Goal: Find specific page/section: Find specific page/section

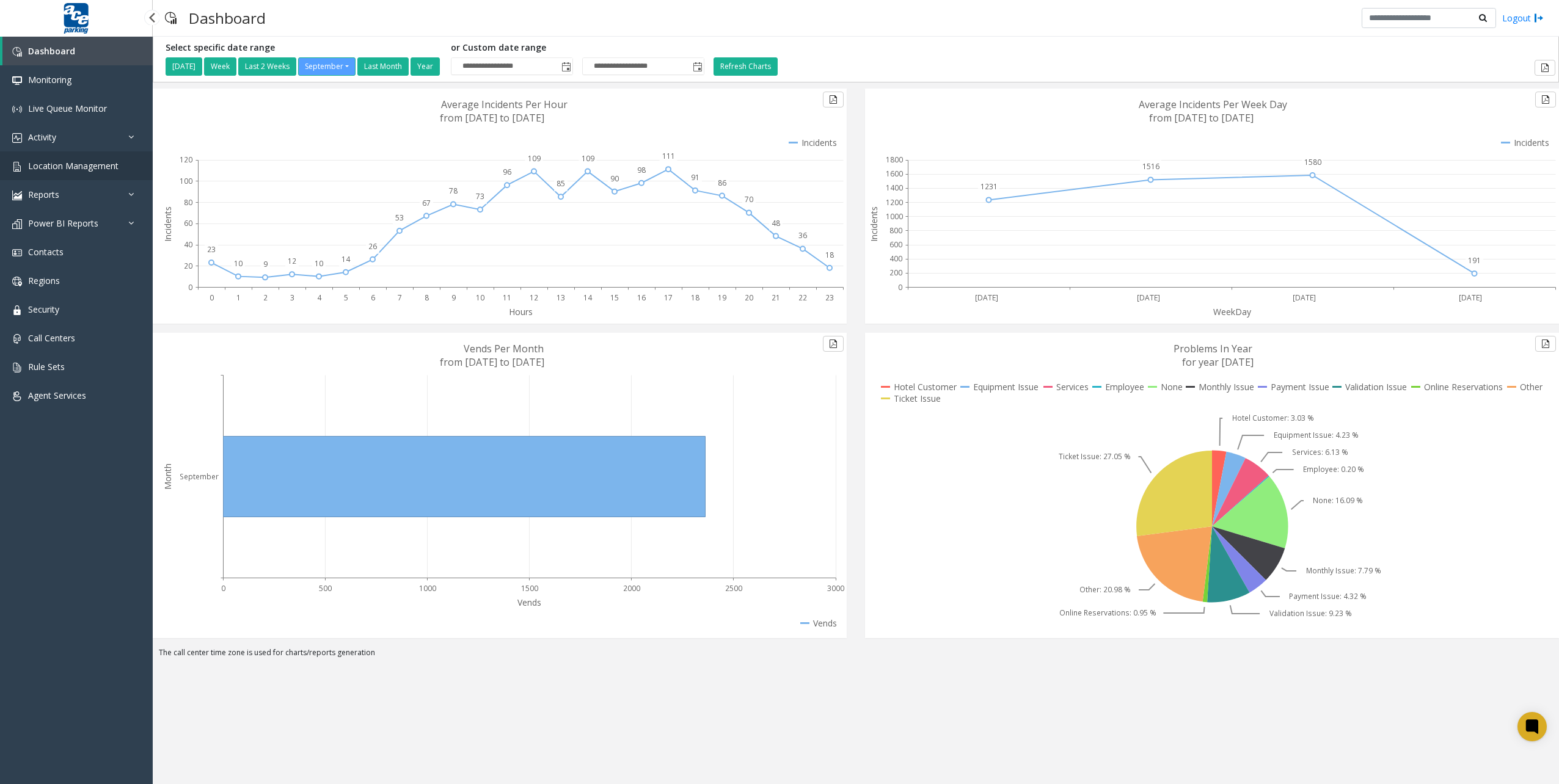
click at [53, 175] on link "Location Management" at bounding box center [76, 166] width 152 height 28
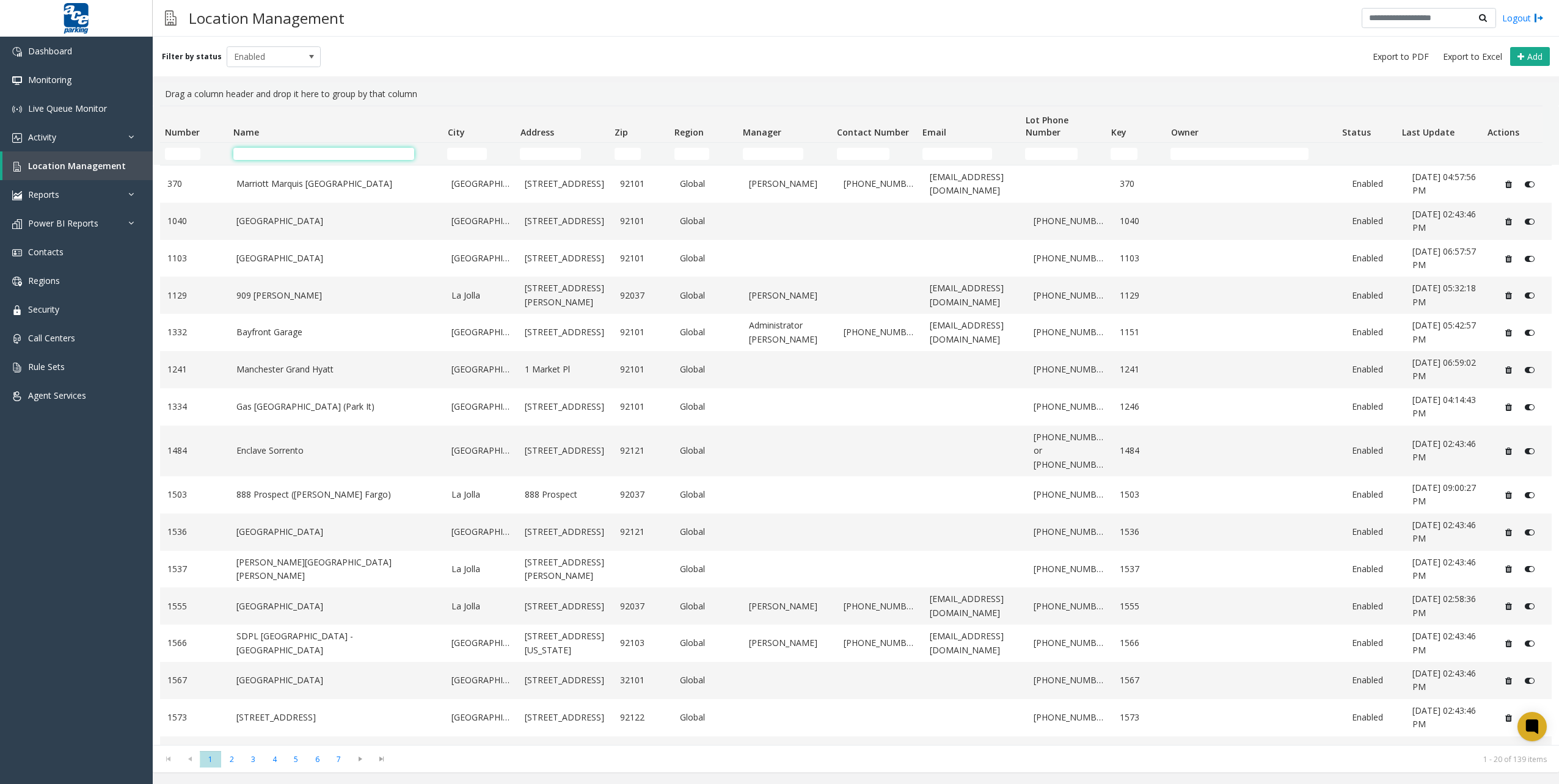
click at [279, 156] on input "Name Filter" at bounding box center [324, 154] width 181 height 12
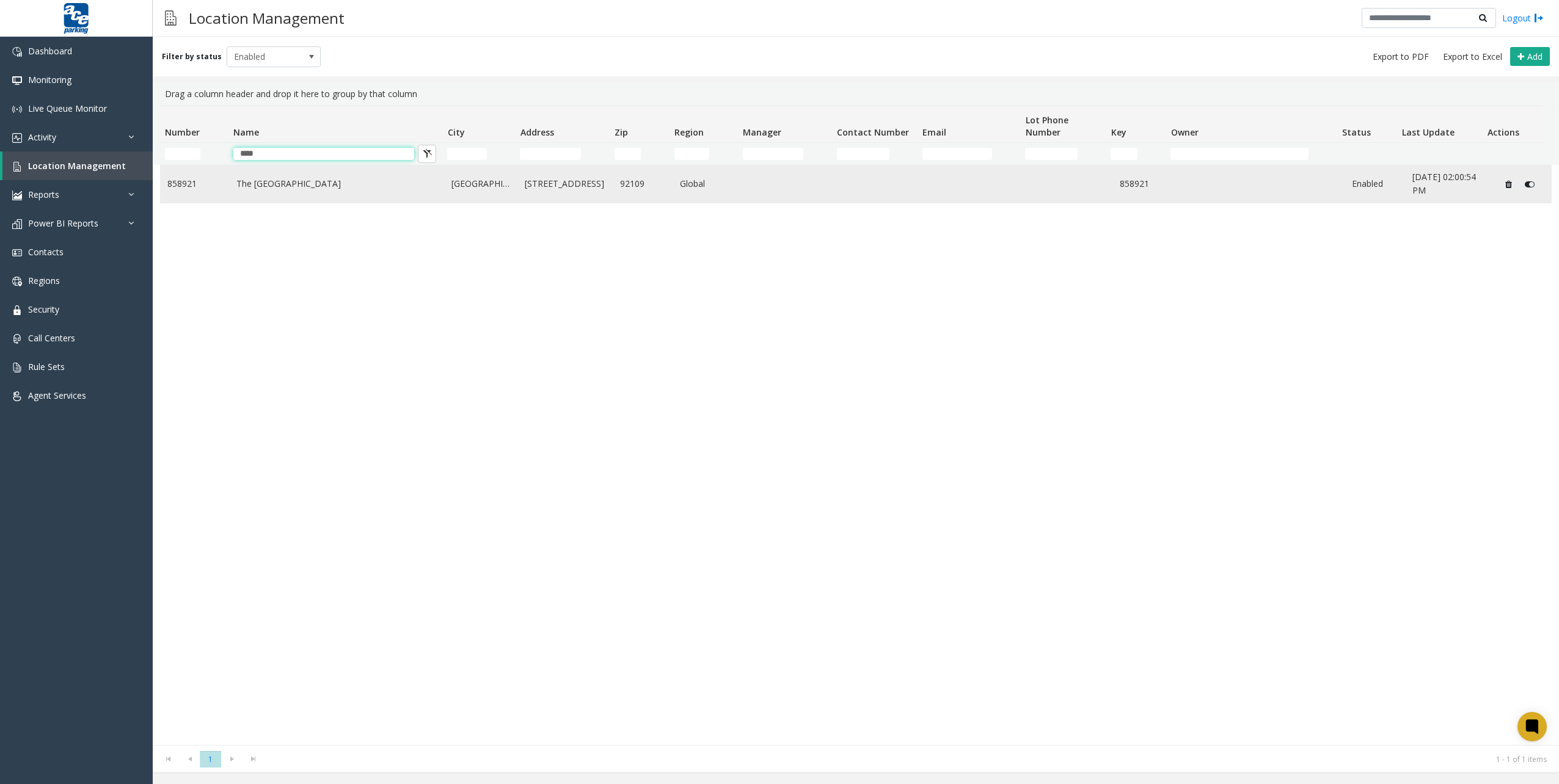
type input "****"
click at [369, 200] on td "The [GEOGRAPHIC_DATA]" at bounding box center [336, 184] width 216 height 37
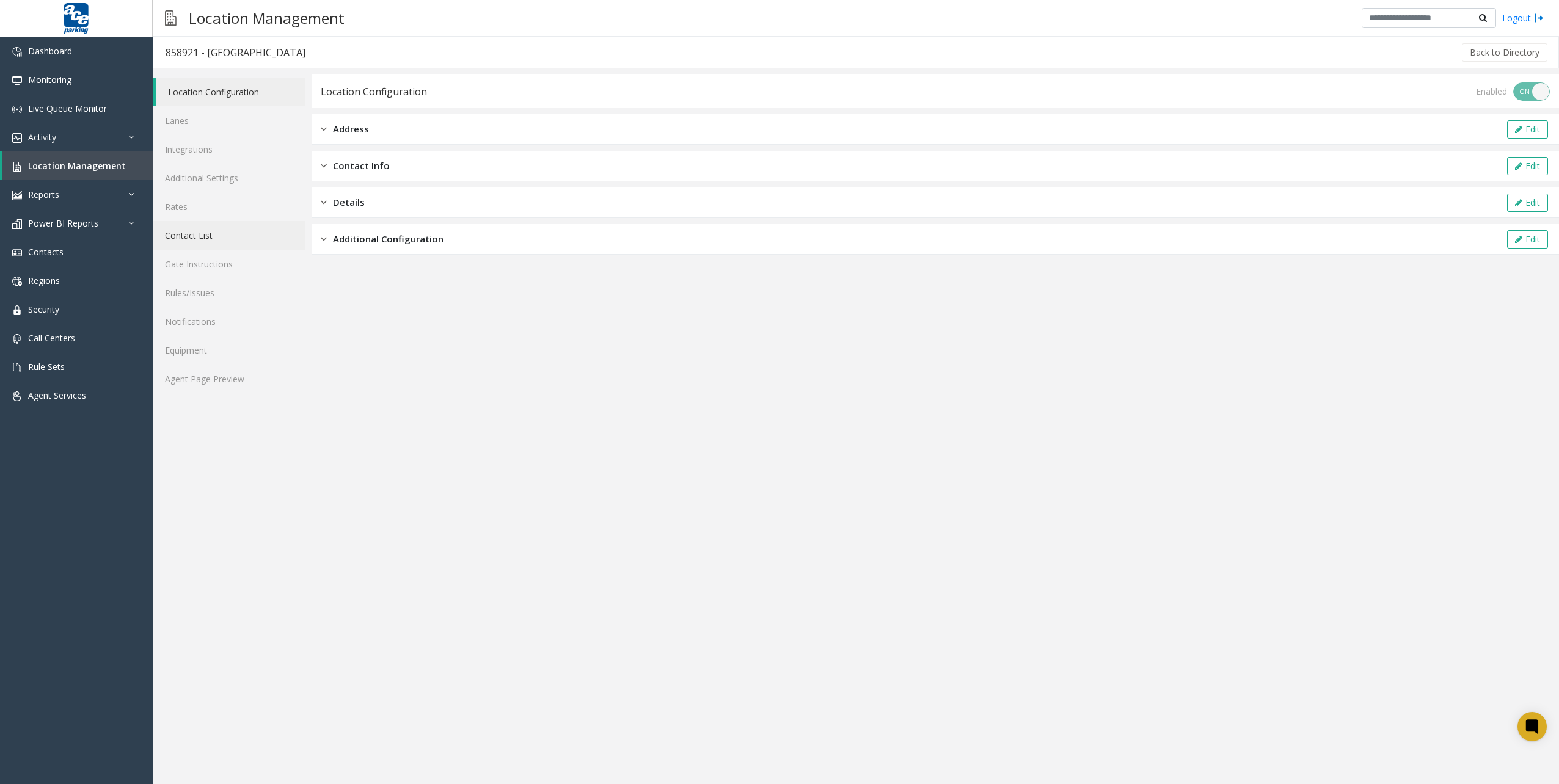
click at [212, 241] on link "Contact List" at bounding box center [228, 235] width 152 height 28
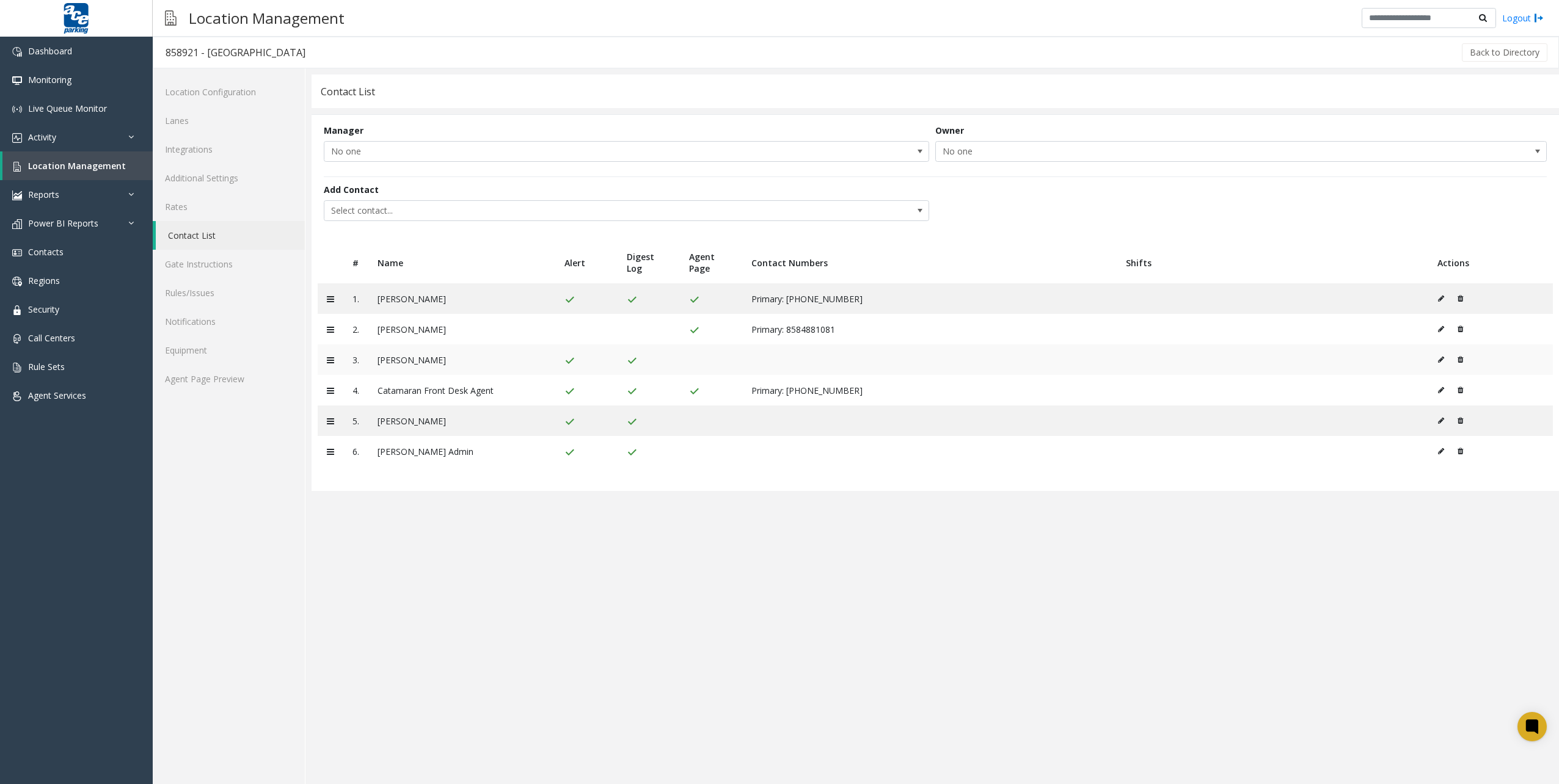
click at [1440, 358] on icon at bounding box center [1441, 360] width 6 height 8
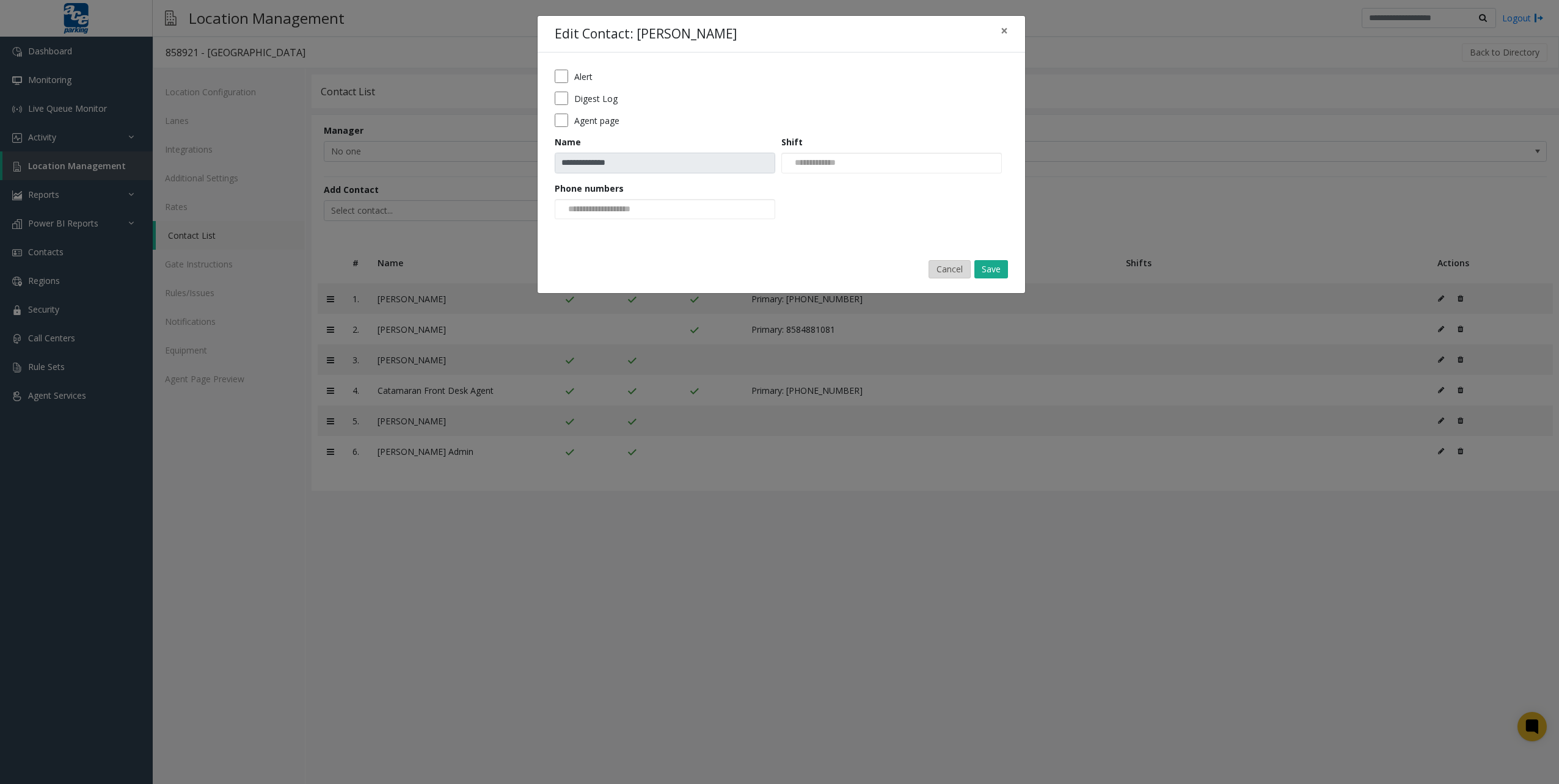
click at [938, 264] on button "Cancel" at bounding box center [949, 269] width 42 height 18
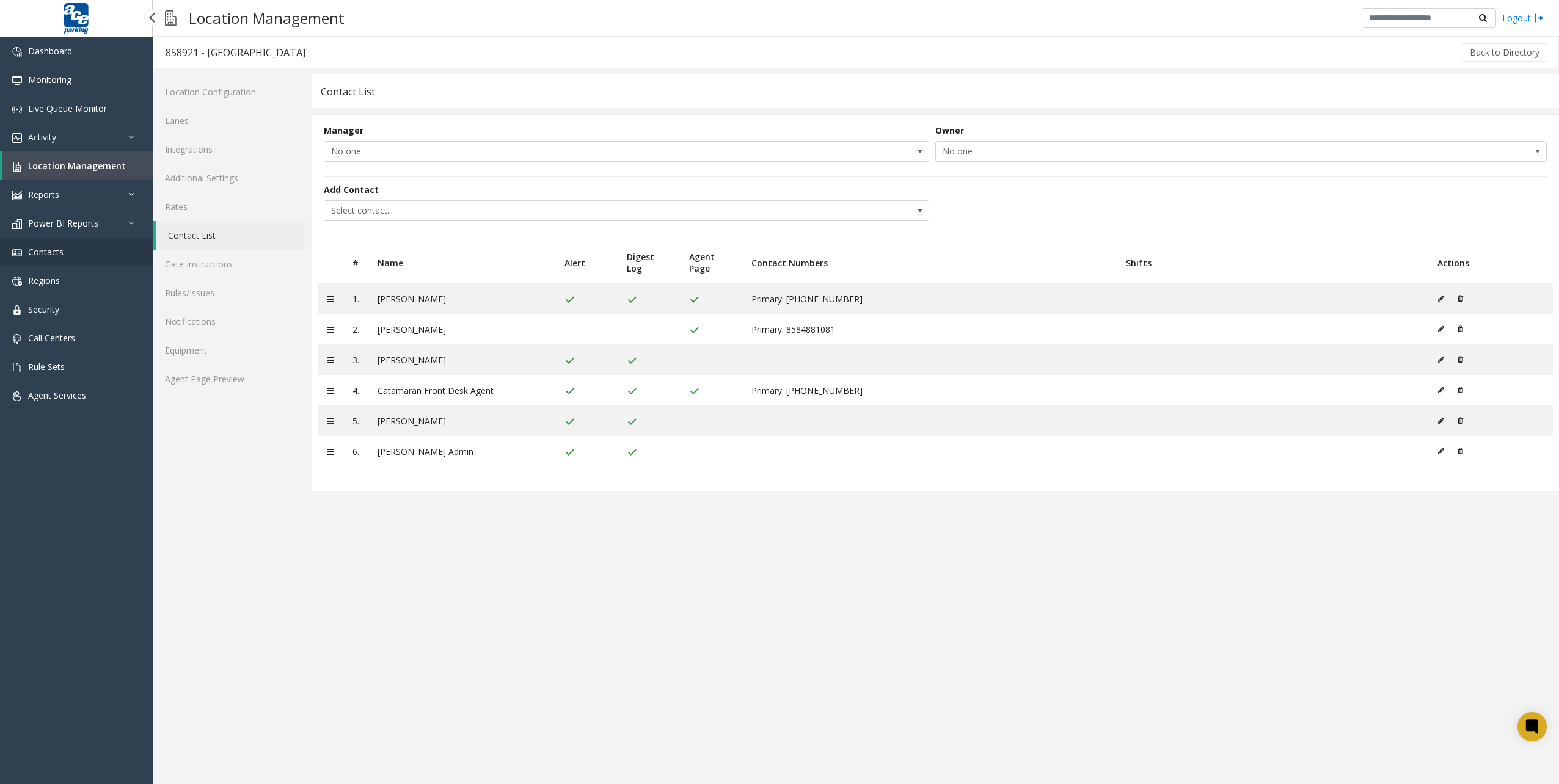
click at [76, 243] on link "Contacts" at bounding box center [76, 252] width 152 height 28
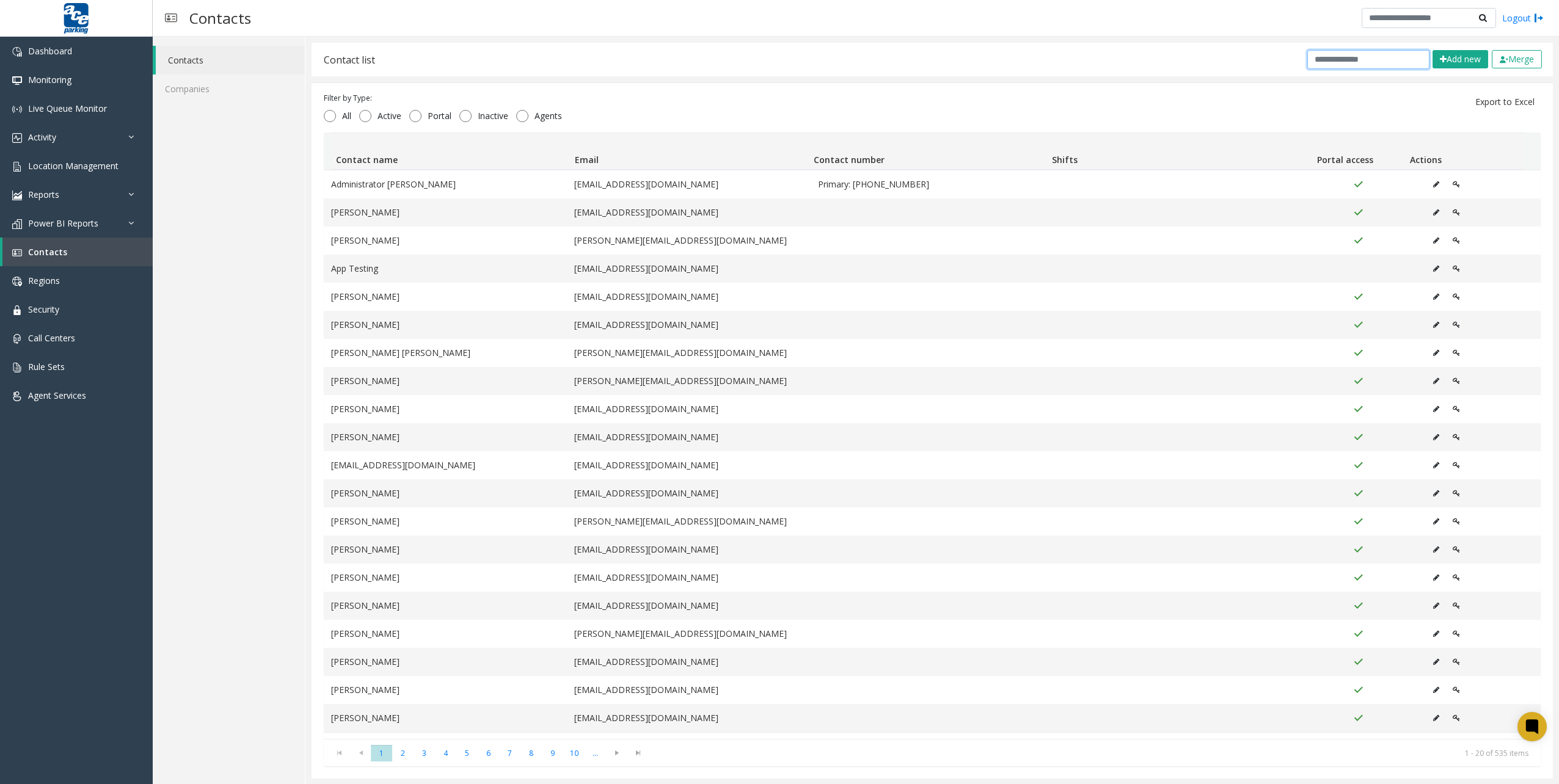
click at [1345, 63] on input "text" at bounding box center [1368, 59] width 122 height 19
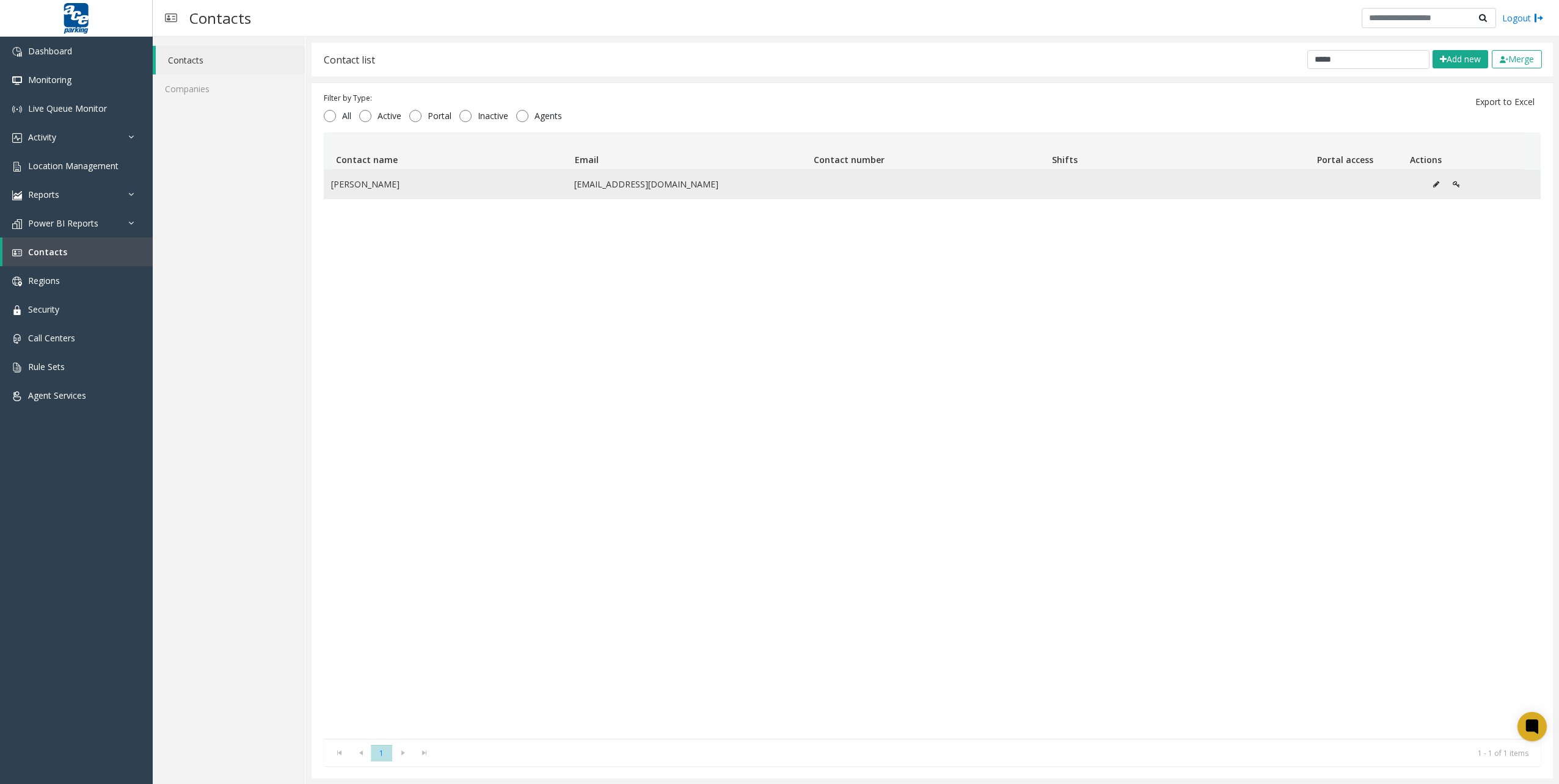
click at [1433, 188] on icon "Data table" at bounding box center [1436, 185] width 6 height 8
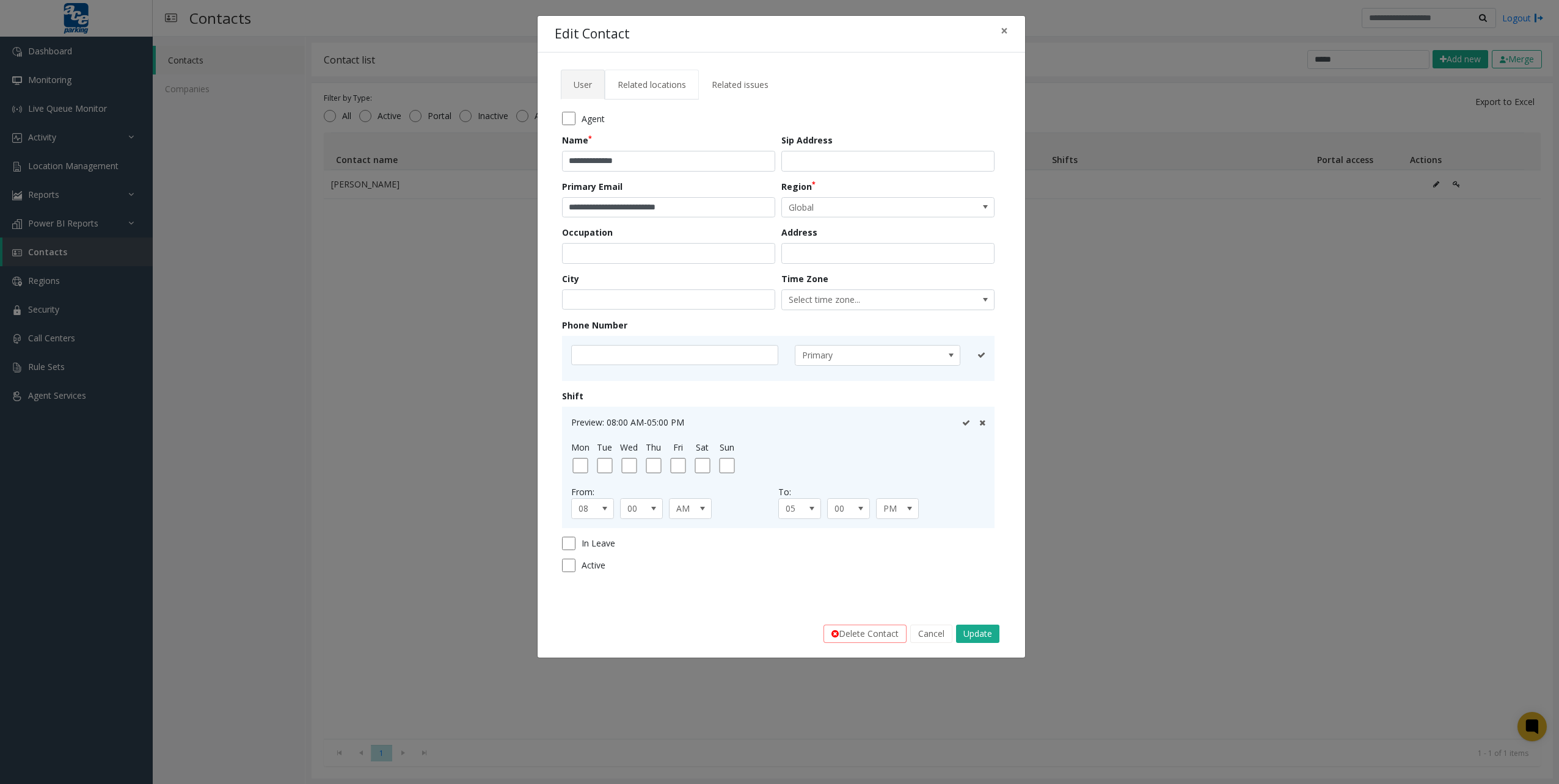
click at [663, 84] on span "Related locations" at bounding box center [652, 85] width 68 height 11
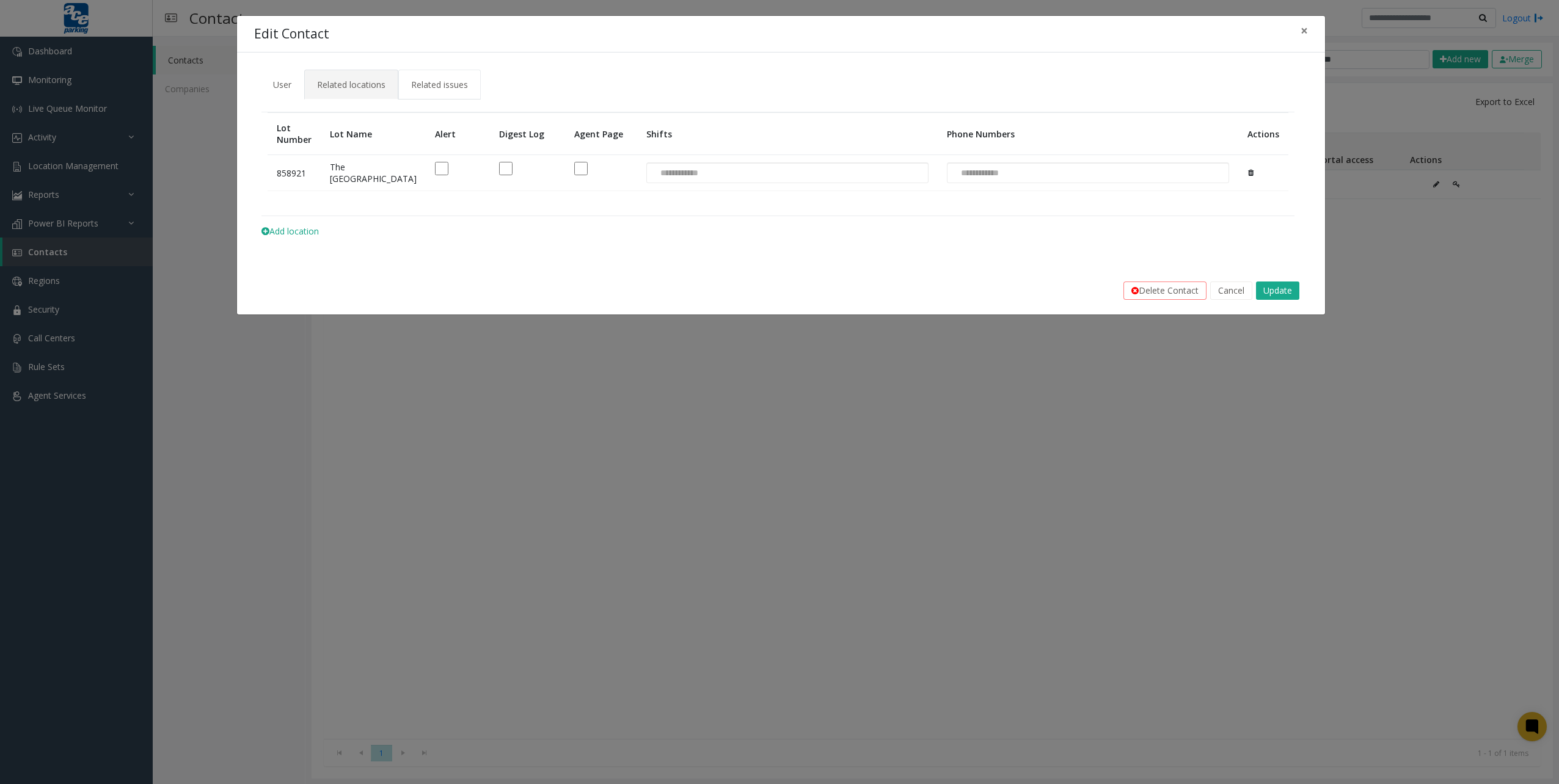
click at [458, 83] on span "Related issues" at bounding box center [440, 85] width 57 height 11
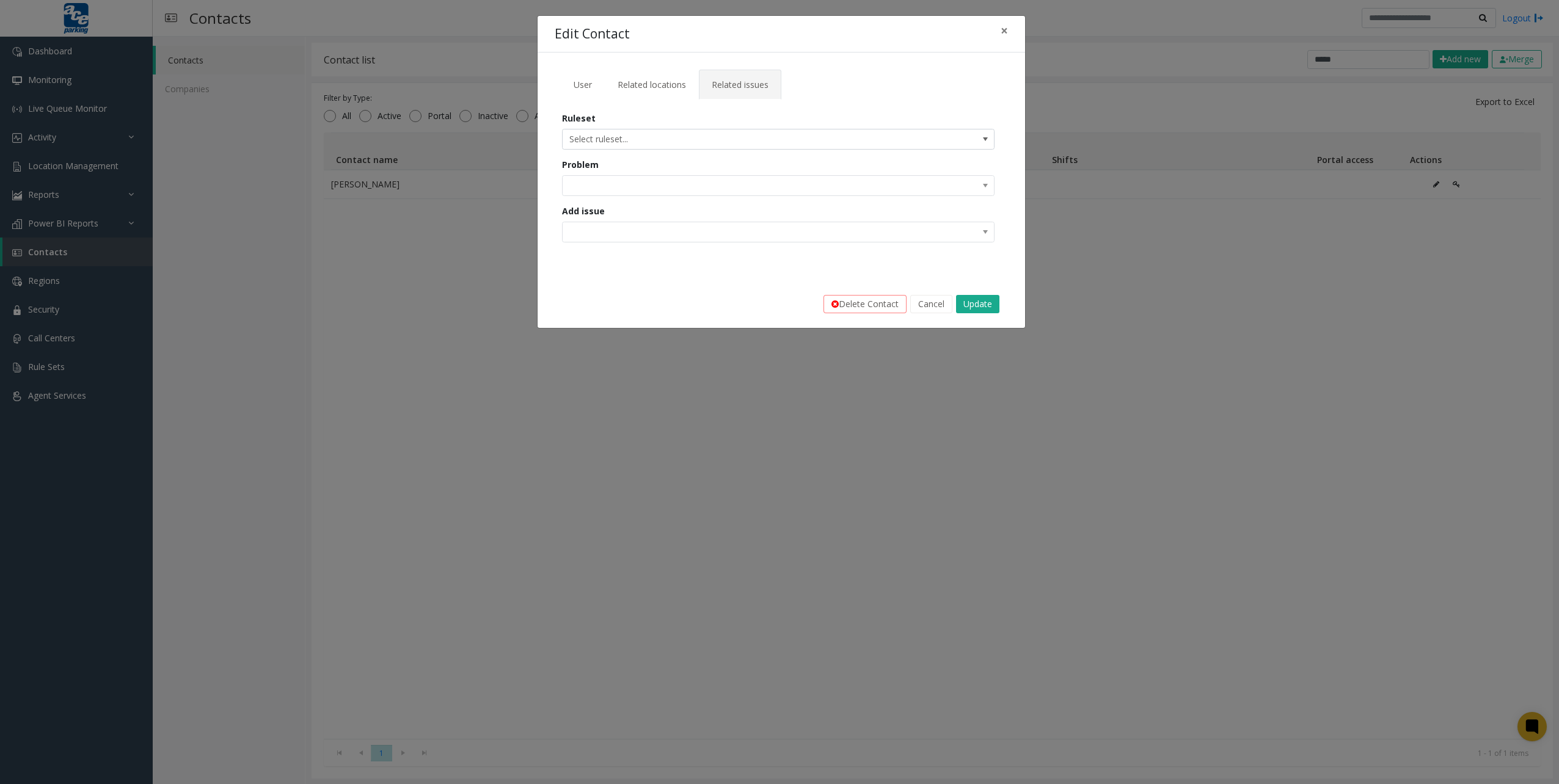
click at [393, 81] on div "**********" at bounding box center [779, 392] width 1559 height 784
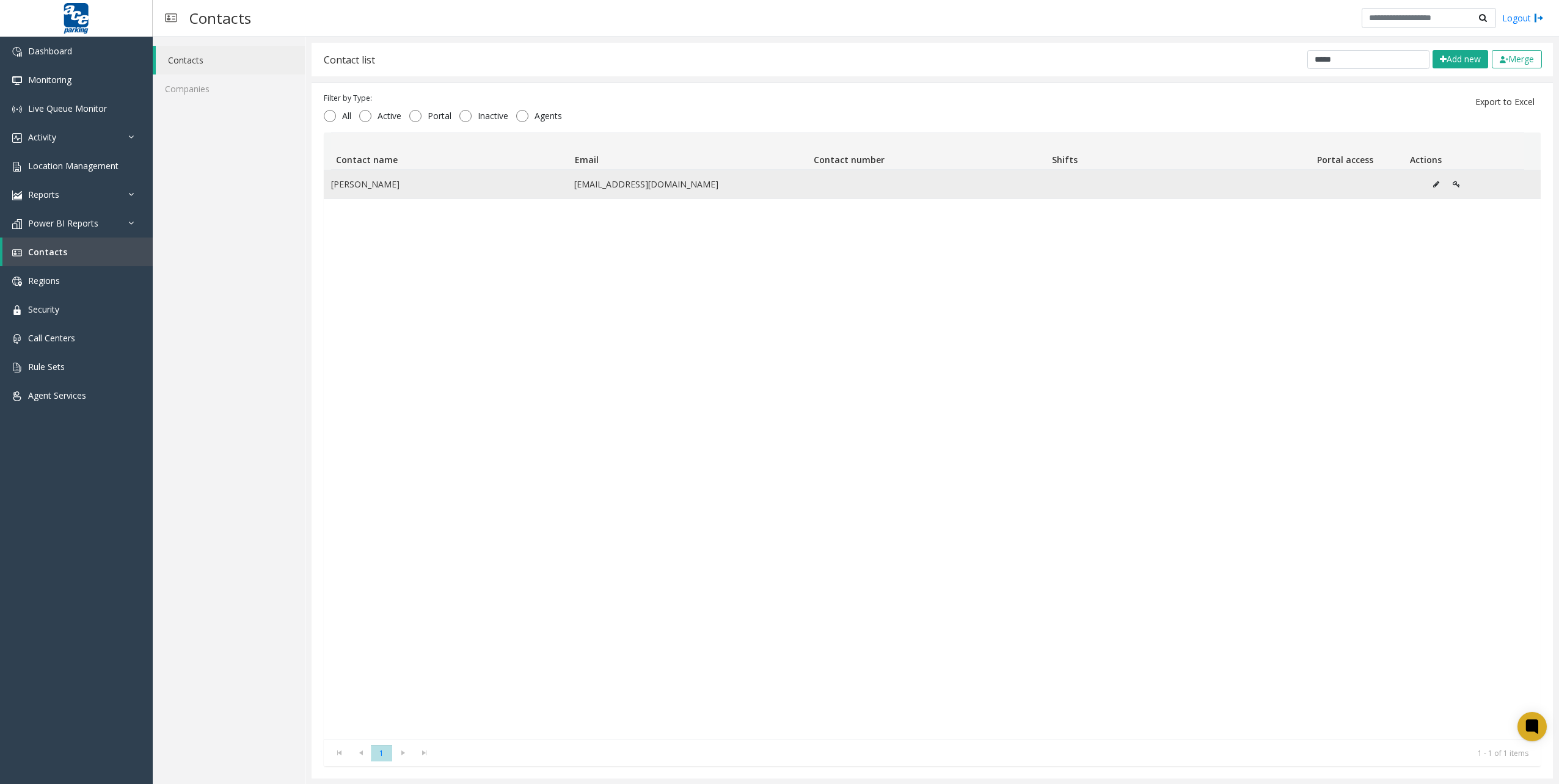
click at [510, 187] on td "[PERSON_NAME]" at bounding box center [445, 185] width 243 height 28
click at [623, 188] on td "lpartida@catamaranresort.com" at bounding box center [688, 185] width 243 height 28
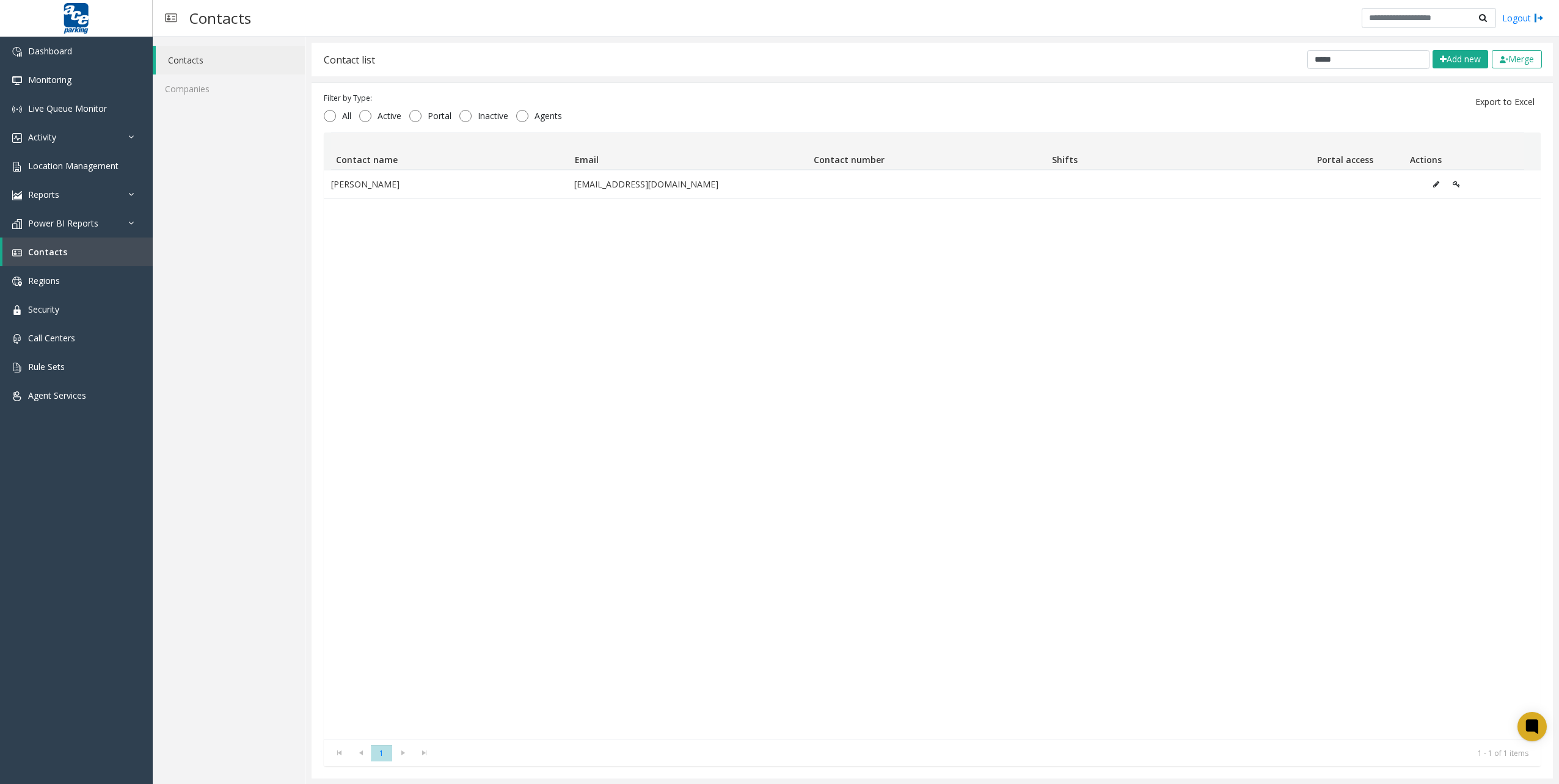
drag, startPoint x: 1362, startPoint y: 65, endPoint x: 1307, endPoint y: 59, distance: 55.3
click at [1307, 59] on div "Contact list ***** Add new Merge" at bounding box center [932, 59] width 1242 height 34
drag, startPoint x: 1333, startPoint y: 61, endPoint x: 1125, endPoint y: 21, distance: 211.8
click at [1141, 21] on div "**********" at bounding box center [856, 392] width 1407 height 784
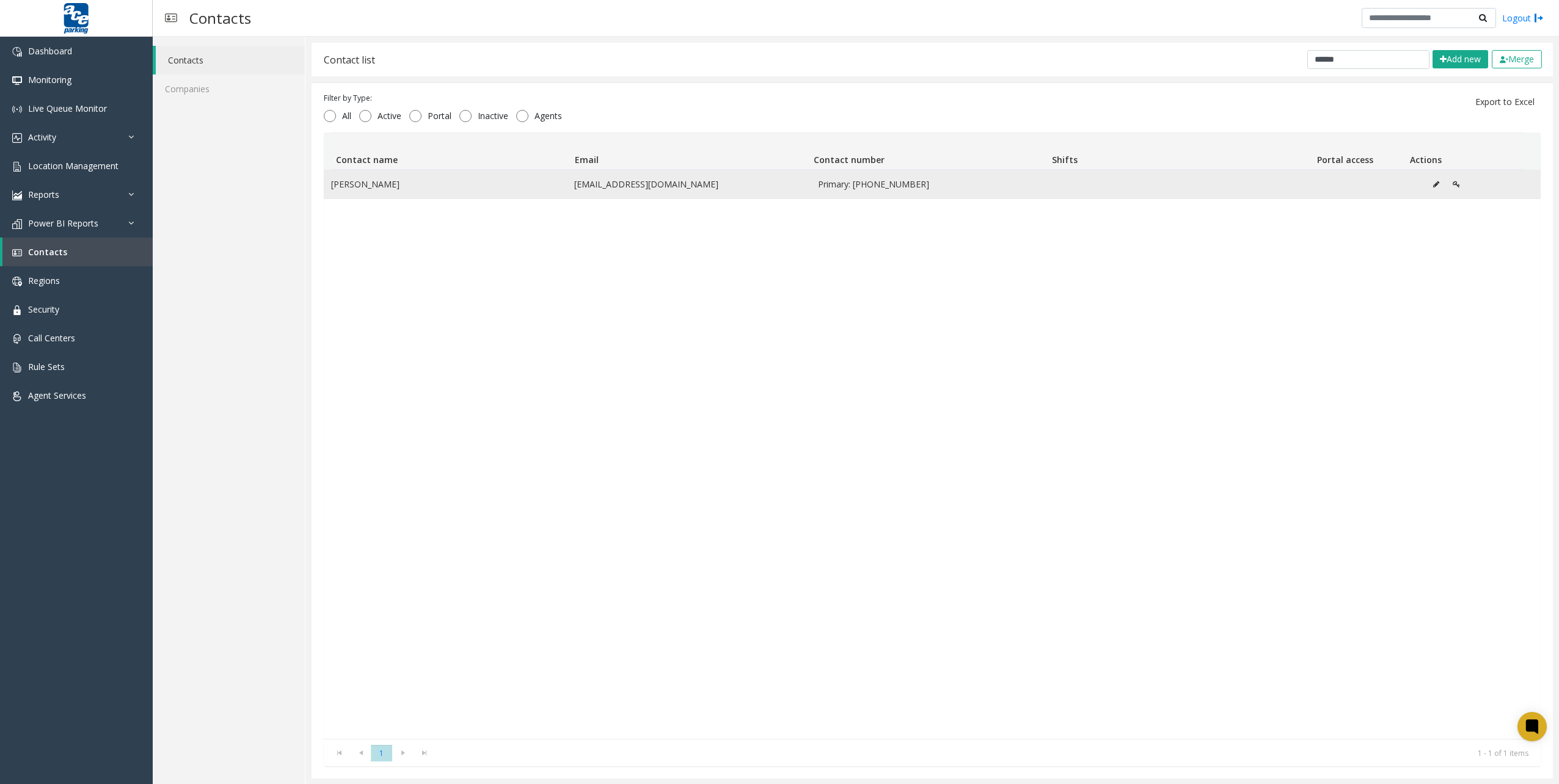
click at [1433, 187] on icon "Data table" at bounding box center [1436, 185] width 6 height 8
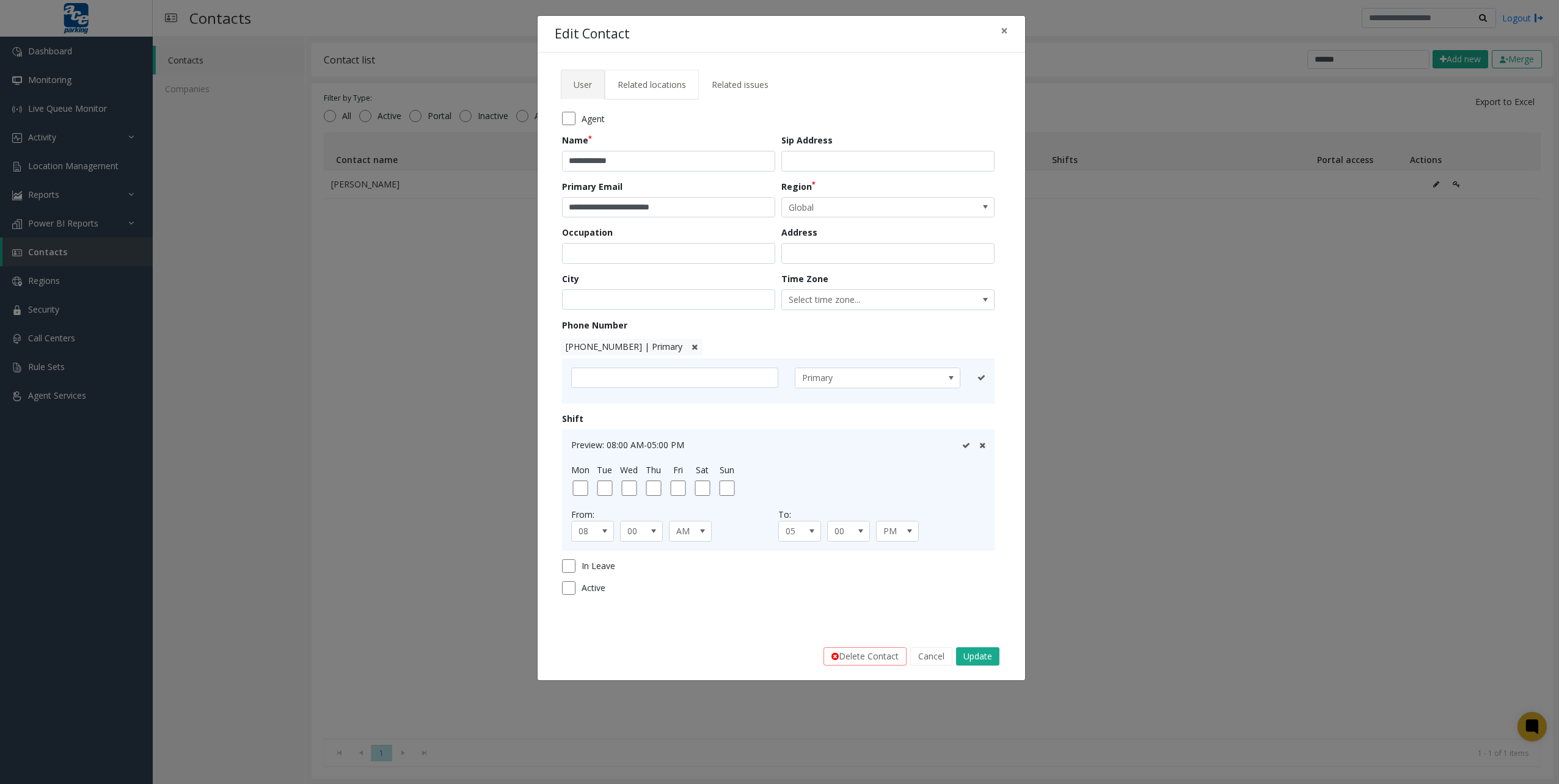
click at [667, 80] on span "Related locations" at bounding box center [652, 85] width 68 height 11
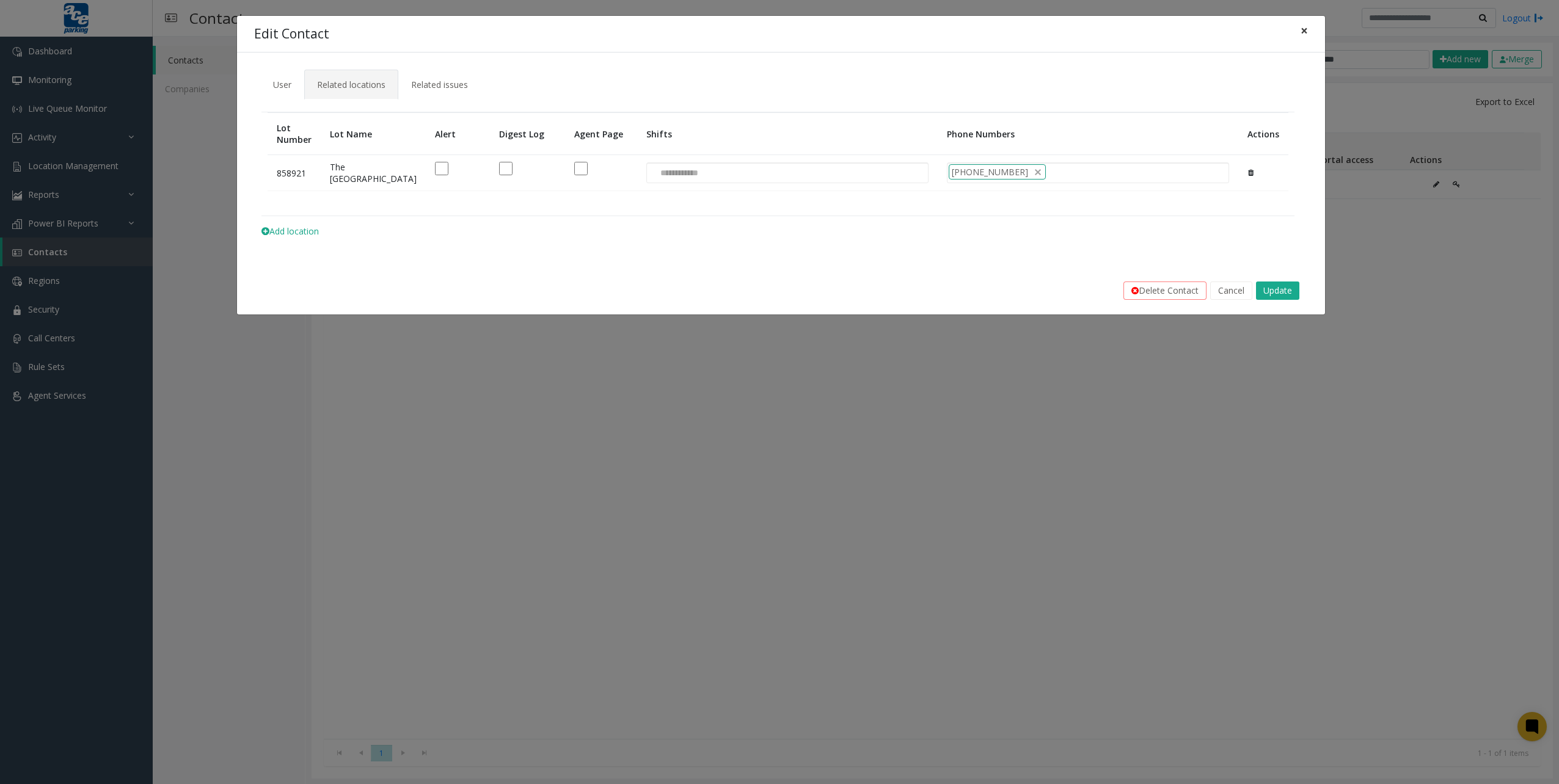
click at [1303, 29] on span "×" at bounding box center [1305, 30] width 8 height 17
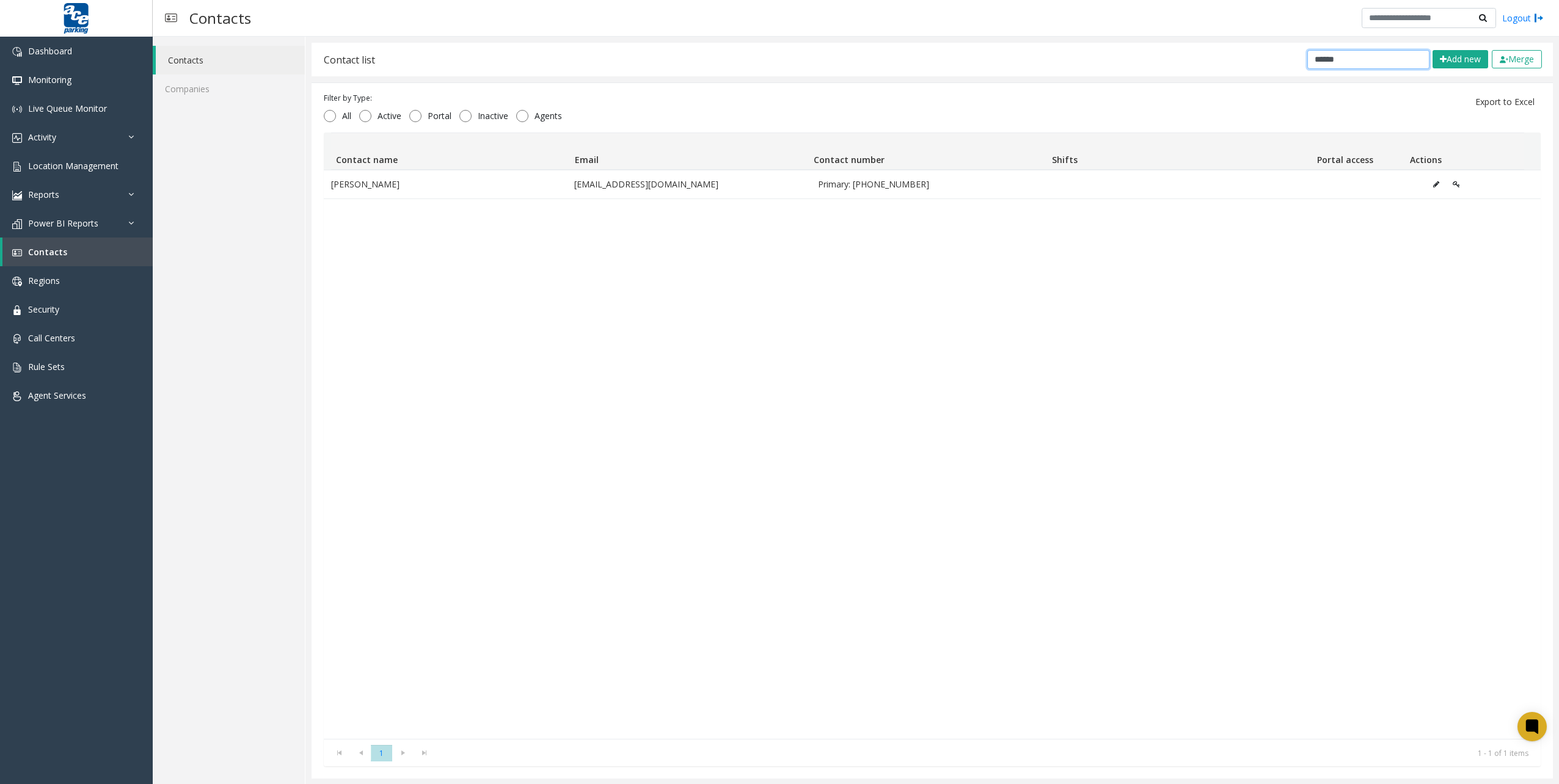
drag, startPoint x: 1343, startPoint y: 60, endPoint x: 1168, endPoint y: 49, distance: 175.3
click at [1193, 51] on div "Contact list ****** Add new Merge" at bounding box center [932, 59] width 1242 height 34
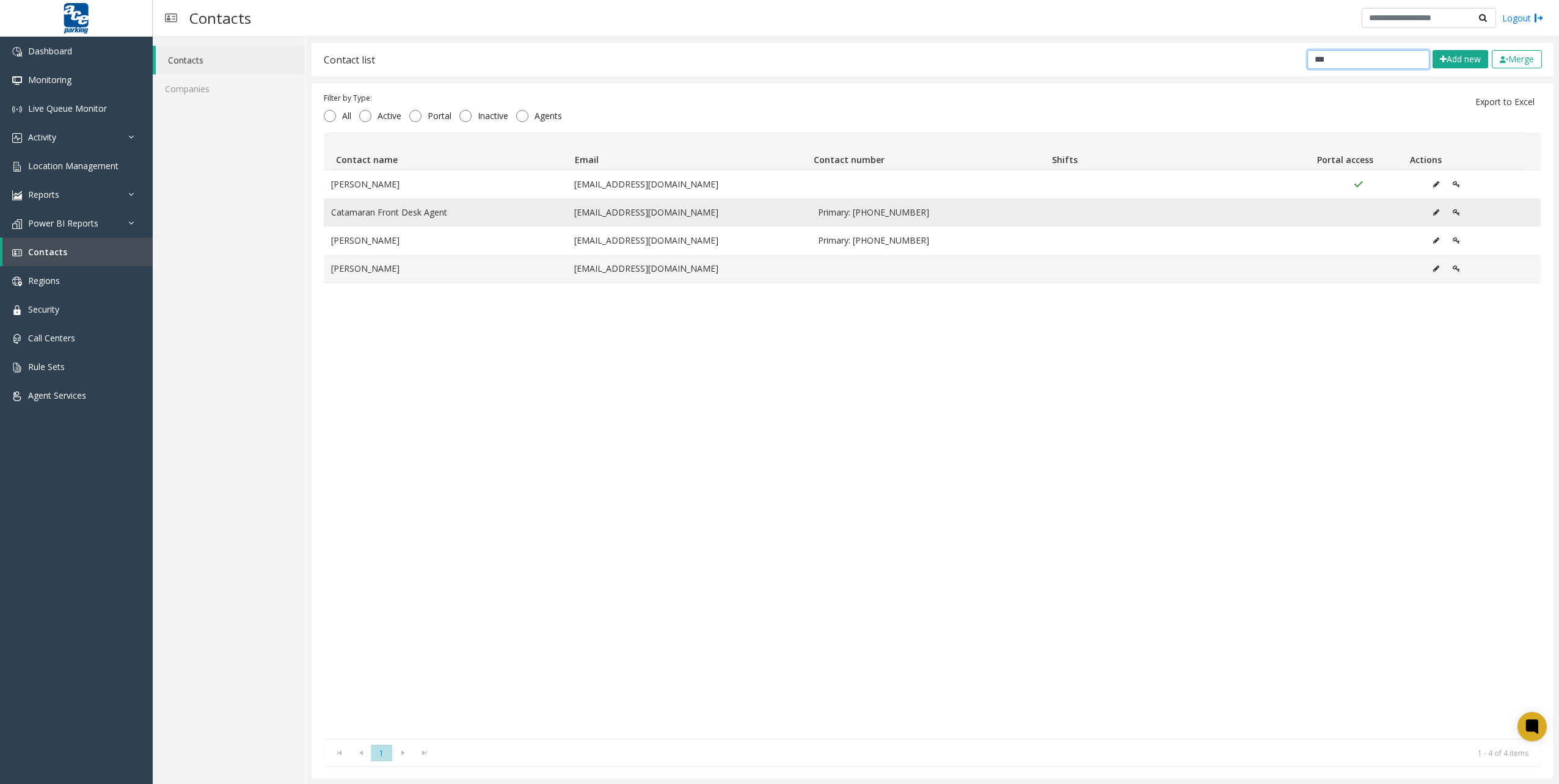
type input "***"
click at [1433, 212] on icon "Data table" at bounding box center [1436, 212] width 6 height 8
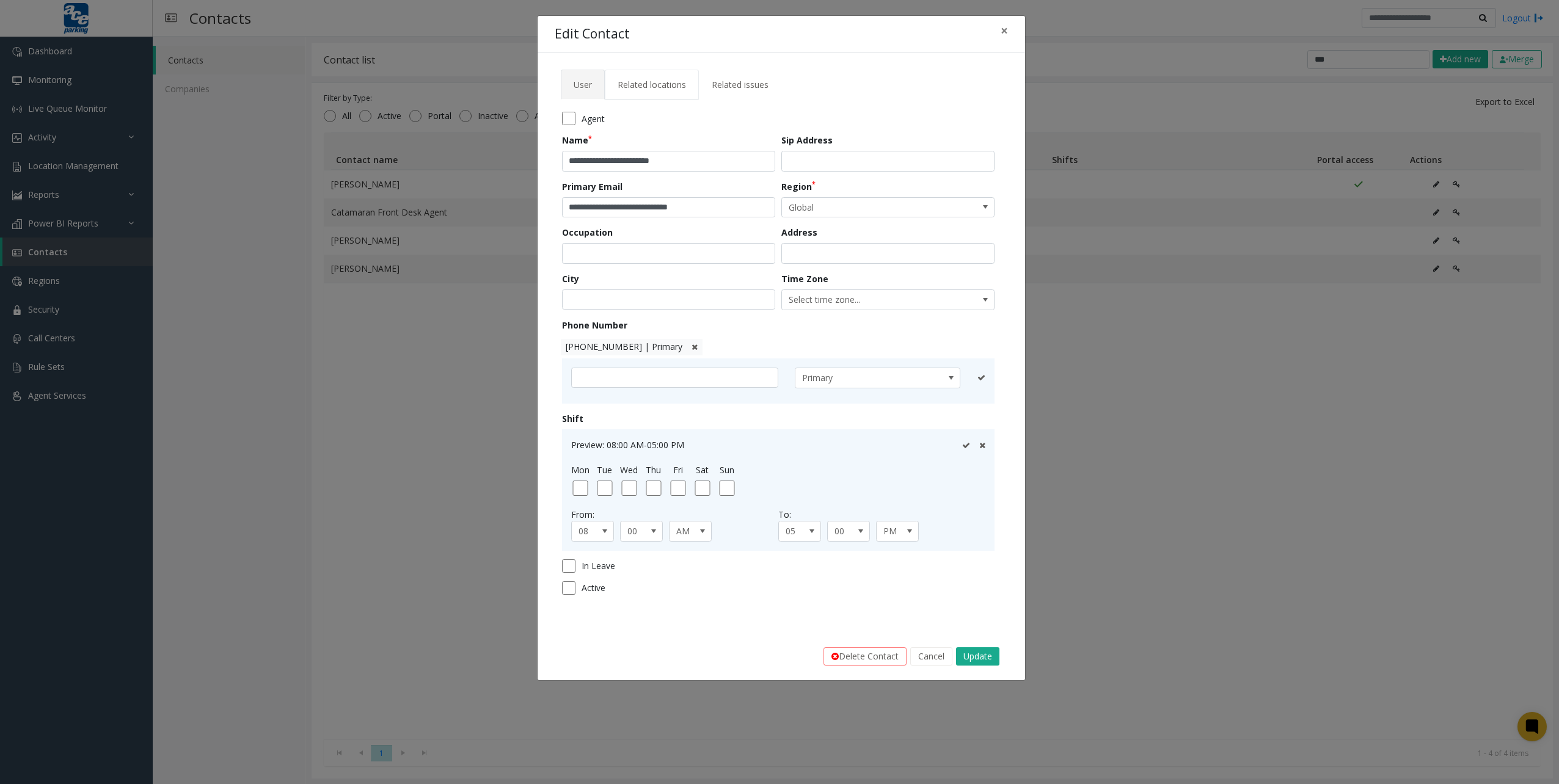
click at [666, 85] on span "Related locations" at bounding box center [652, 85] width 68 height 11
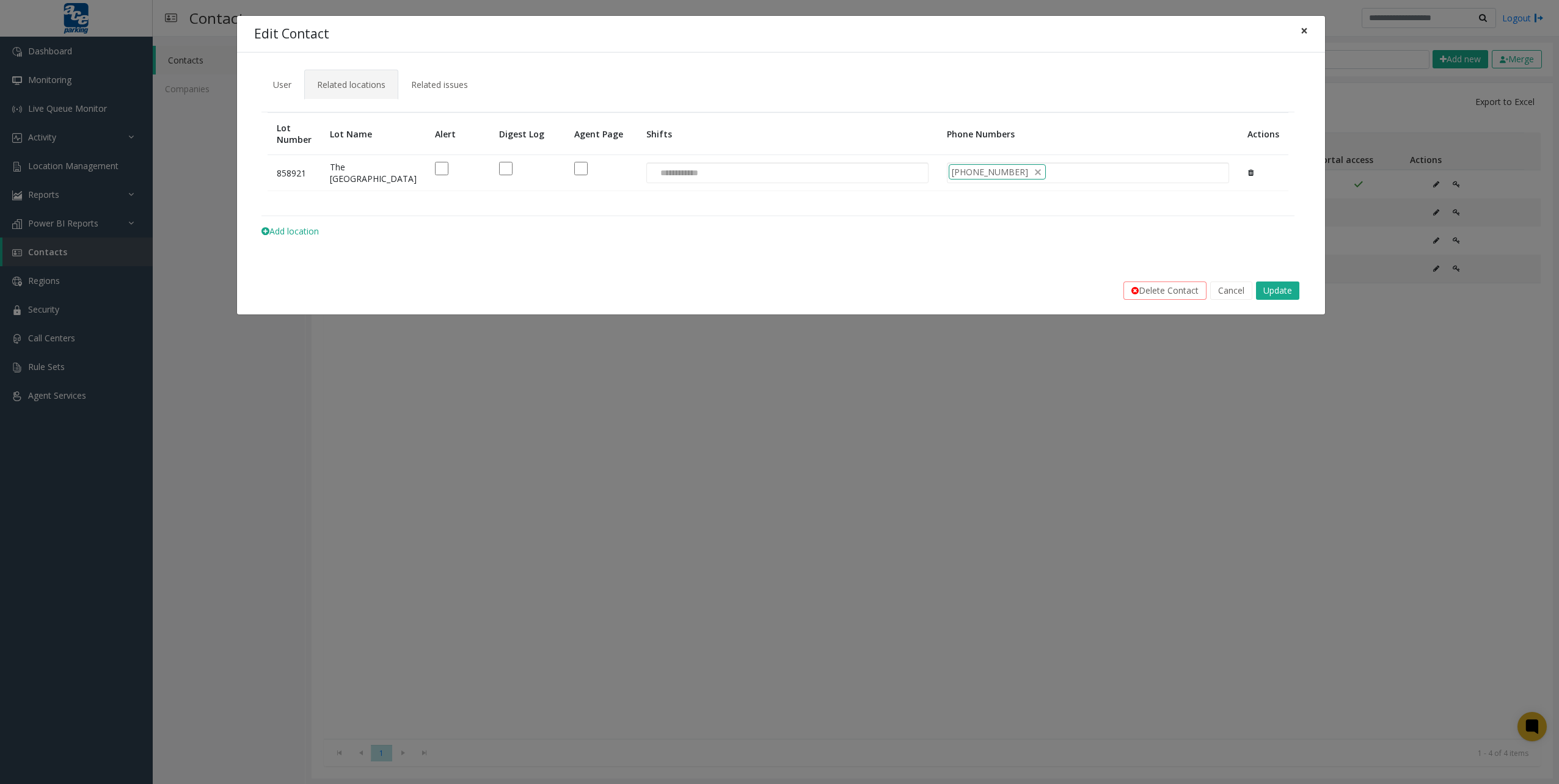
click at [1307, 29] on span "×" at bounding box center [1305, 30] width 8 height 17
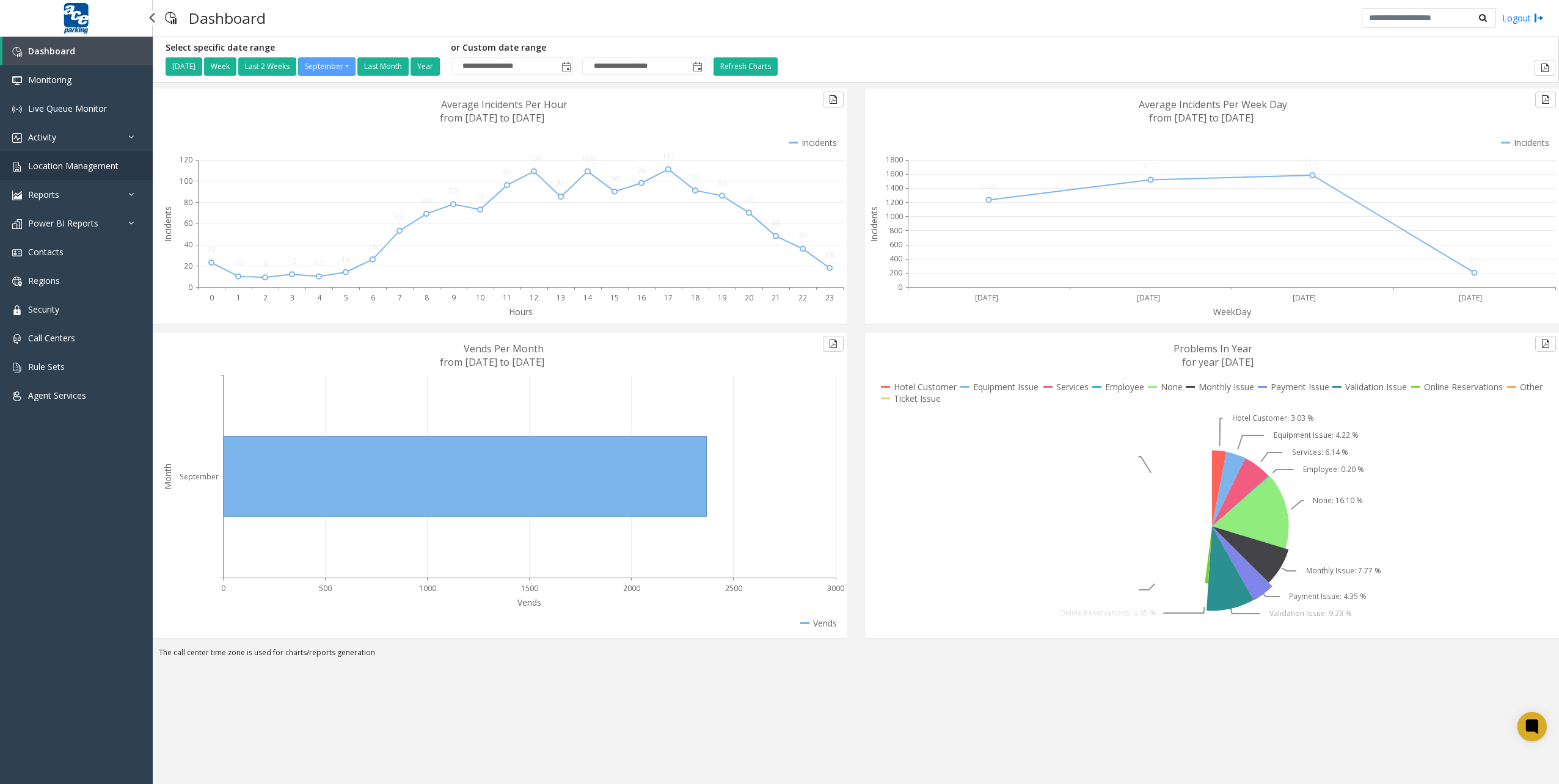
click at [102, 159] on link "Location Management" at bounding box center [76, 166] width 152 height 28
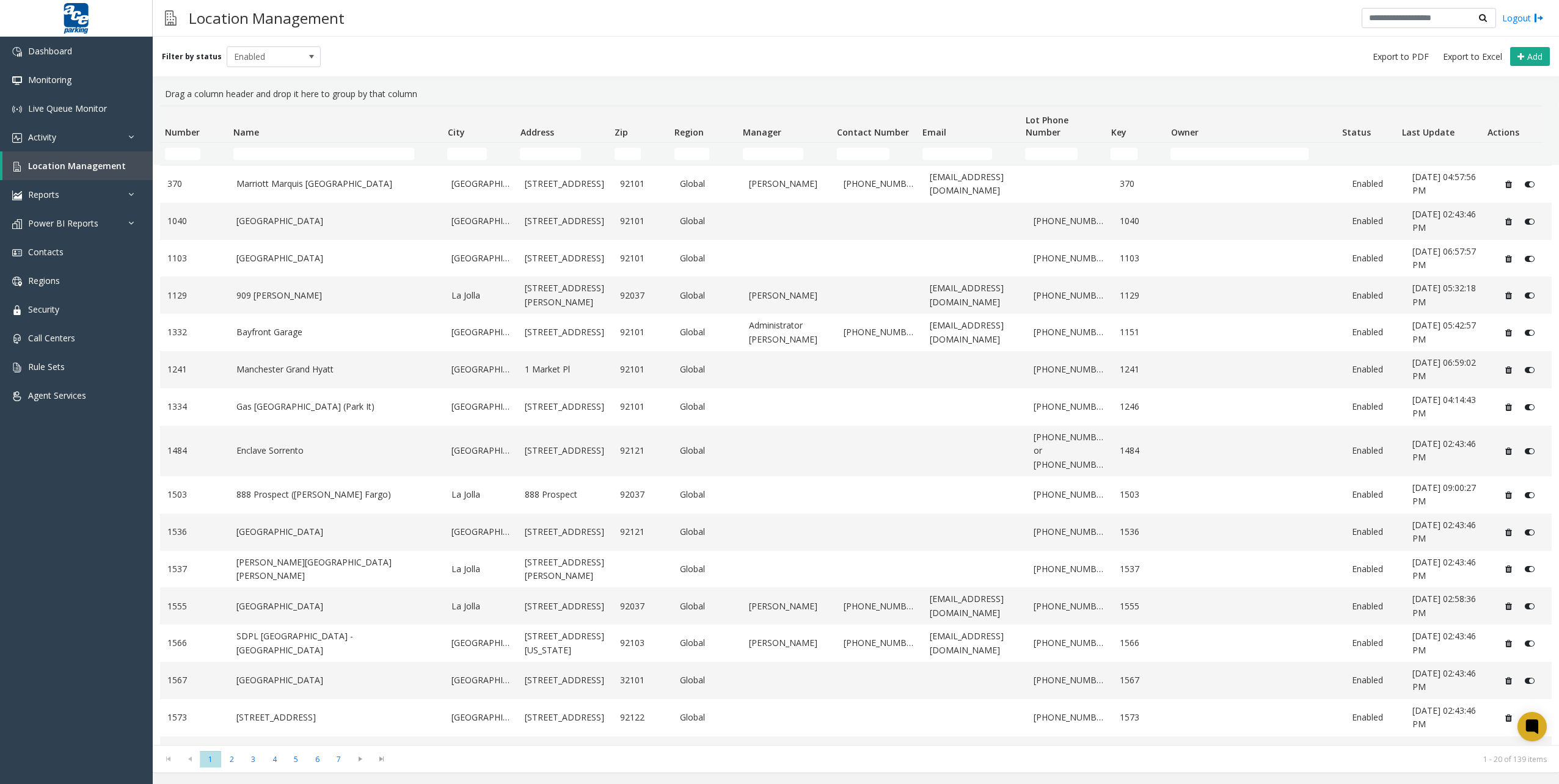
click at [321, 144] on td "Name Filter" at bounding box center [335, 154] width 214 height 22
click at [311, 157] on input "Name Filter" at bounding box center [324, 154] width 181 height 12
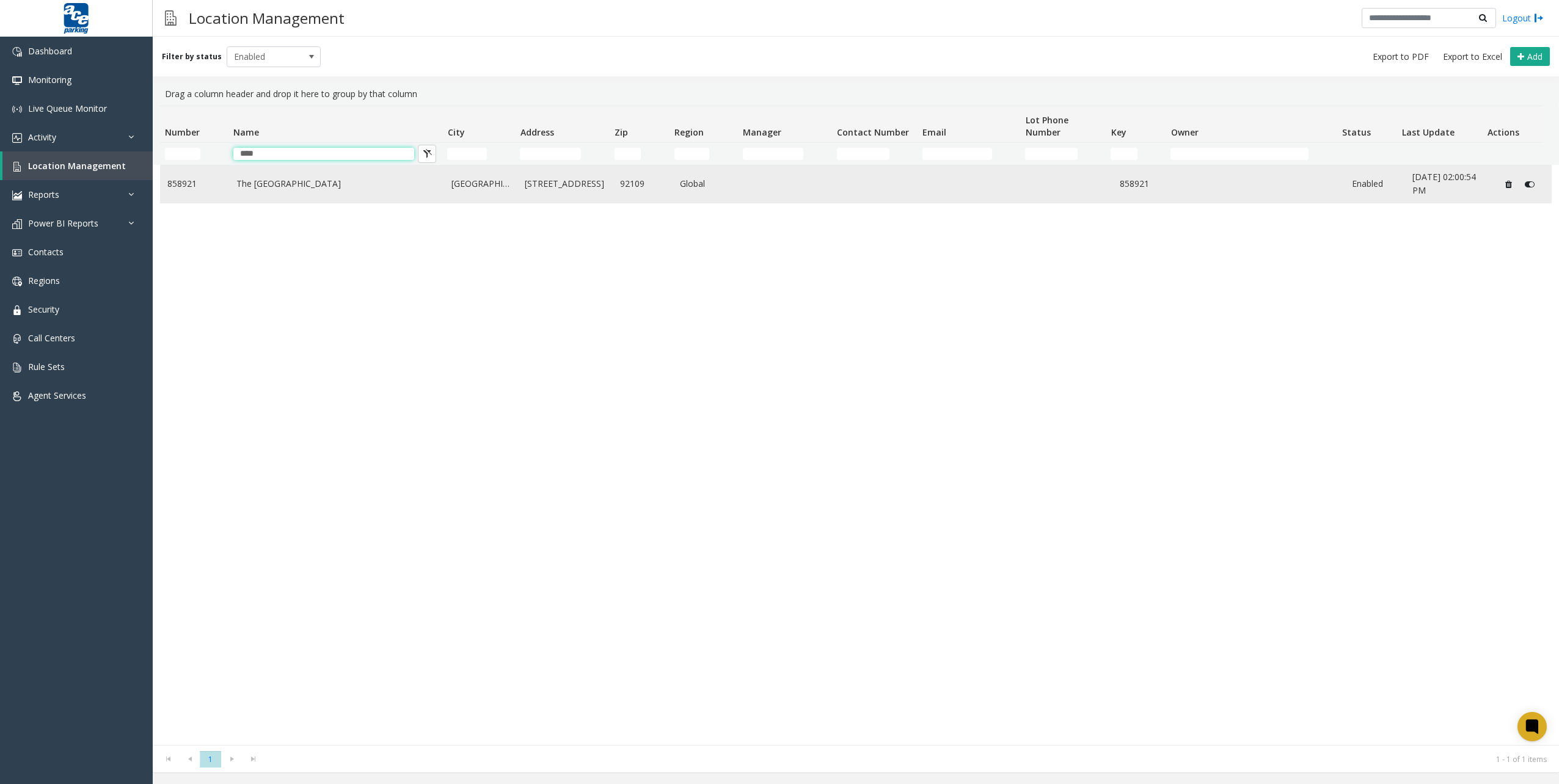
type input "****"
click at [317, 187] on link "The [GEOGRAPHIC_DATA]" at bounding box center [337, 183] width 201 height 13
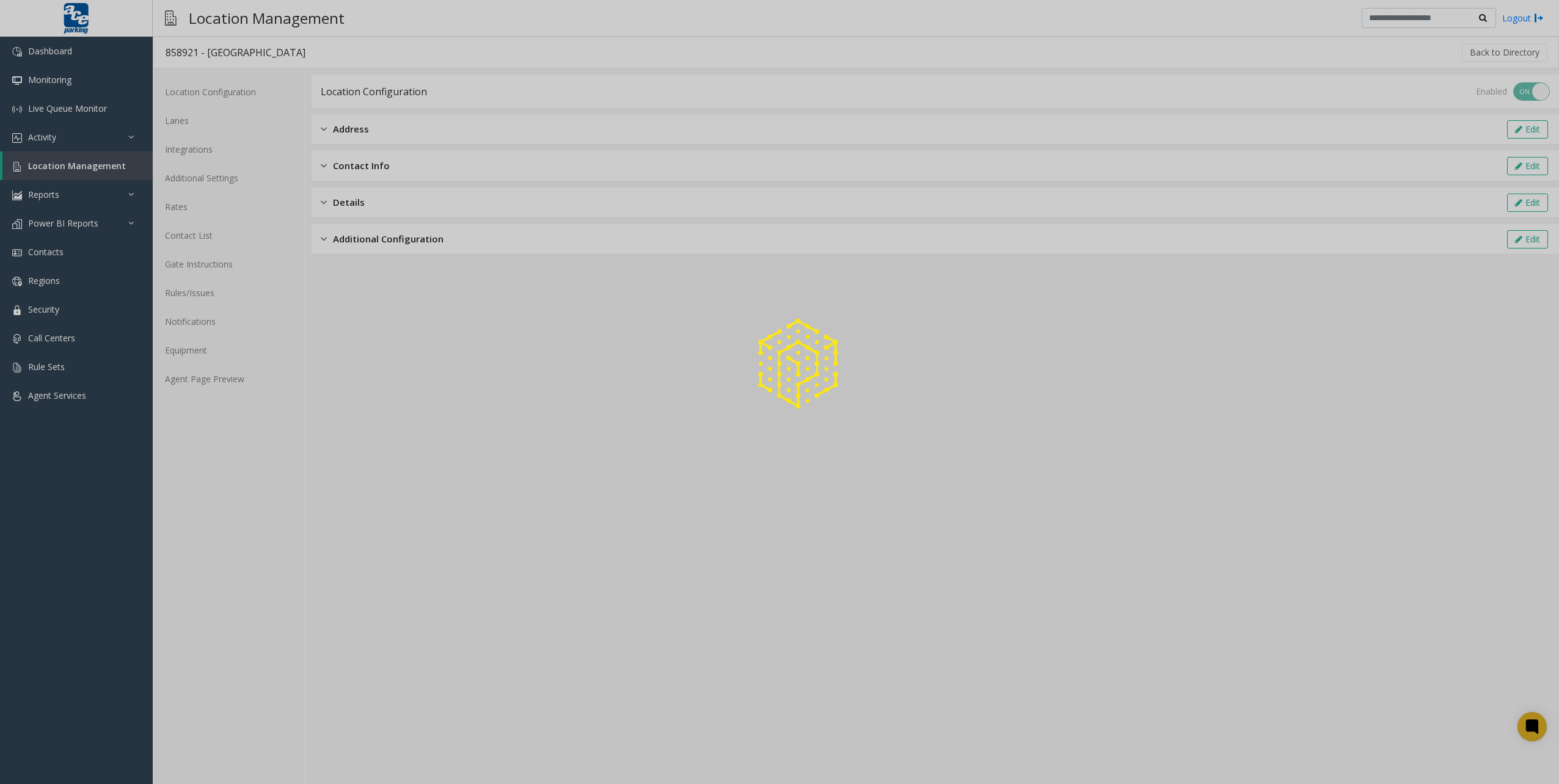
click at [168, 50] on div at bounding box center [779, 392] width 1559 height 784
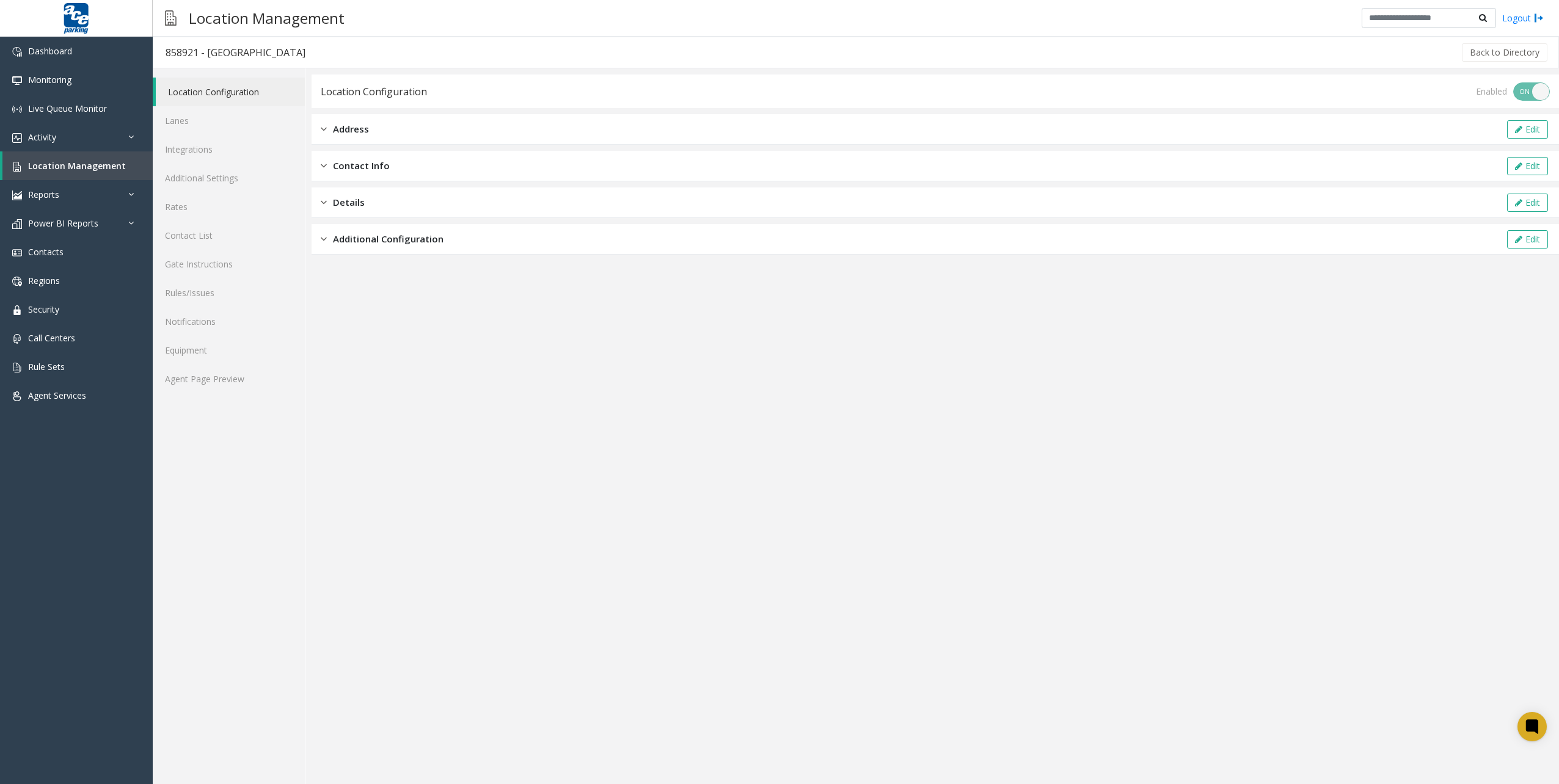
drag, startPoint x: 166, startPoint y: 53, endPoint x: 374, endPoint y: 56, distance: 208.0
click at [305, 56] on div "858921 - [GEOGRAPHIC_DATA]" at bounding box center [235, 52] width 140 height 16
copy div "858921 - [GEOGRAPHIC_DATA]"
click at [232, 232] on link "Contact List" at bounding box center [228, 235] width 152 height 28
